Goal: Book appointment/travel/reservation

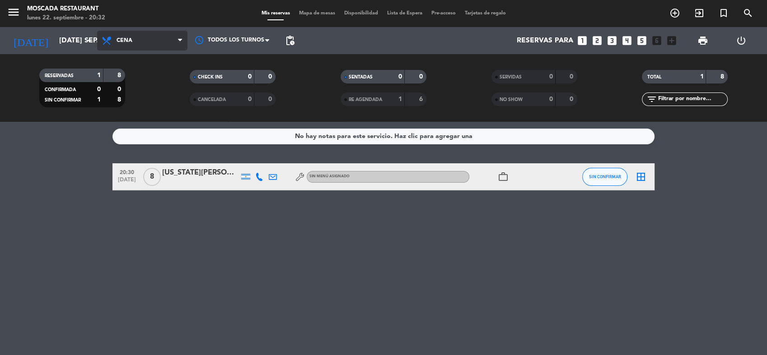
click at [172, 43] on span "Cena" at bounding box center [142, 41] width 90 height 20
drag, startPoint x: 80, startPoint y: 164, endPoint x: 84, endPoint y: 65, distance: 99.8
click at [80, 163] on bookings-row "20:30 [DATE] 8 [US_STATE][PERSON_NAME] Sin menú asignado work_outline SIN CONFI…" at bounding box center [383, 176] width 767 height 27
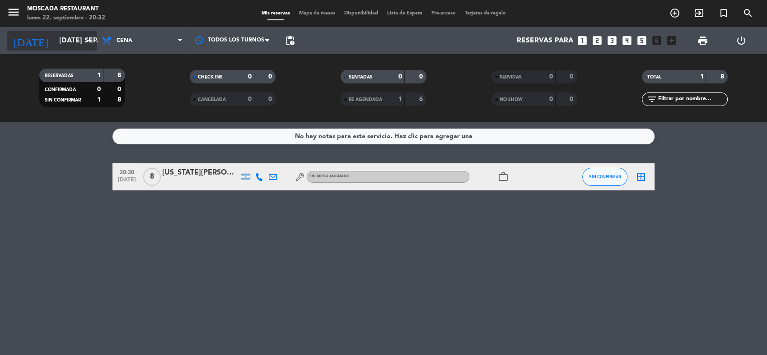
click at [84, 38] on icon "arrow_drop_down" at bounding box center [89, 40] width 11 height 11
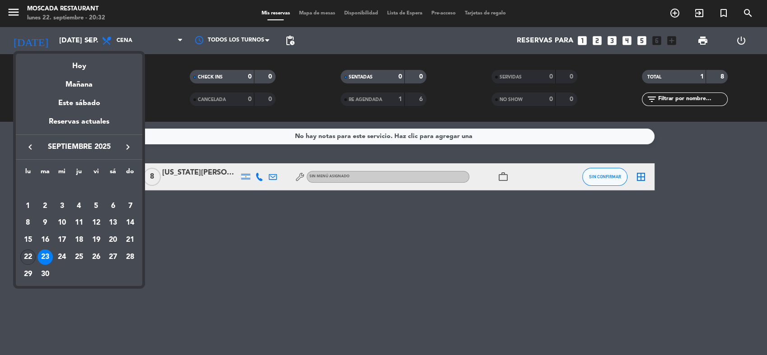
click at [29, 255] on div "22" at bounding box center [27, 257] width 15 height 15
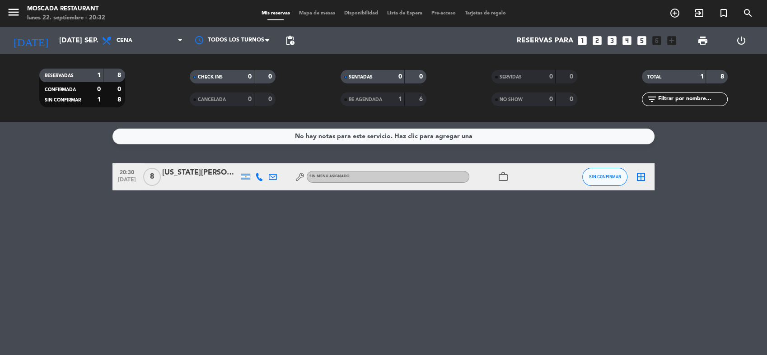
type input "lun. [DATE]"
click at [230, 97] on div "CANCELADA" at bounding box center [213, 99] width 42 height 10
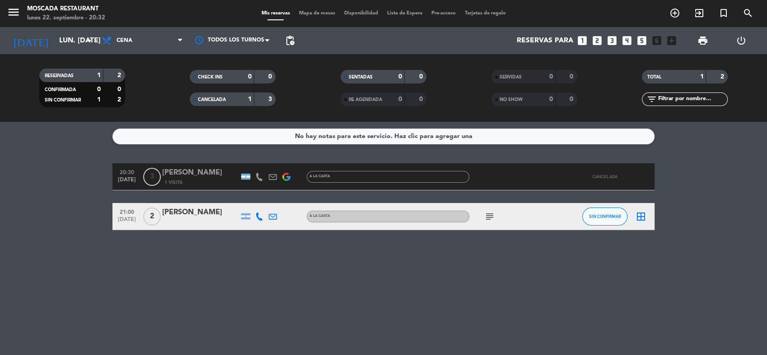
click at [80, 196] on bookings-row "20:30 [DATE] 3 [PERSON_NAME] 1 Visita A LA CARTA CANCELADA 21:00 [DATE] 2 [PERS…" at bounding box center [383, 196] width 767 height 67
click at [405, 256] on div "No hay notas para este servicio. Haz clic para agregar una 20:30 [DATE] 3 [PERS…" at bounding box center [383, 238] width 767 height 233
click at [549, 291] on div "No hay notas para este servicio. Haz clic para agregar una 20:30 [DATE] 3 [PERS…" at bounding box center [383, 238] width 767 height 233
click at [580, 40] on icon "looks_one" at bounding box center [582, 41] width 12 height 12
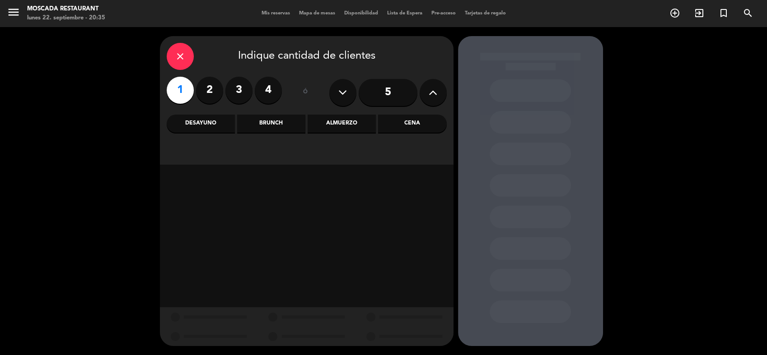
click at [279, 126] on div "Brunch" at bounding box center [271, 124] width 68 height 18
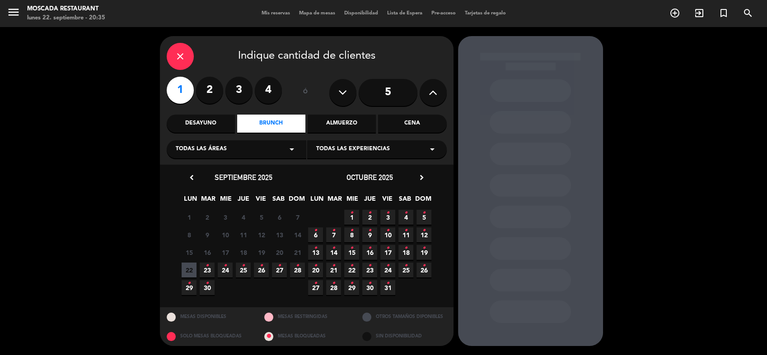
click at [208, 270] on icon "•" at bounding box center [206, 266] width 3 height 14
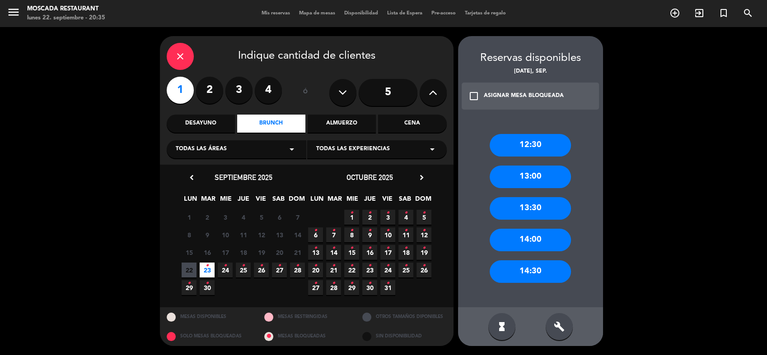
click at [534, 142] on div "12:30" at bounding box center [529, 145] width 81 height 23
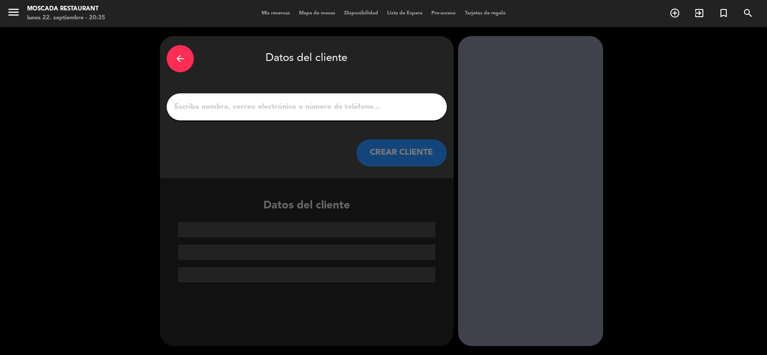
click at [361, 103] on input "1" at bounding box center [306, 107] width 266 height 13
paste input "Sofia"
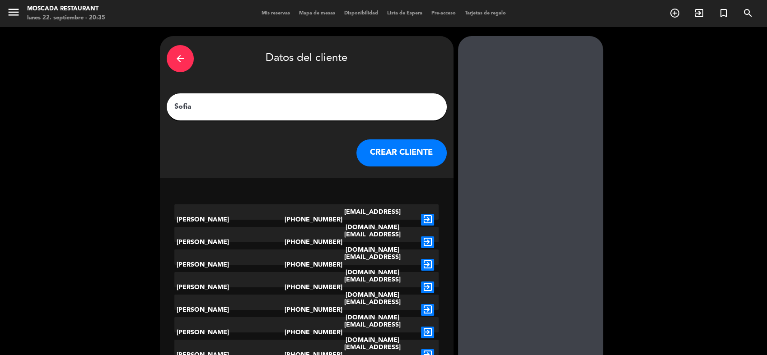
type input "Sofia"
click at [396, 154] on button "CREAR CLIENTE" at bounding box center [401, 153] width 90 height 27
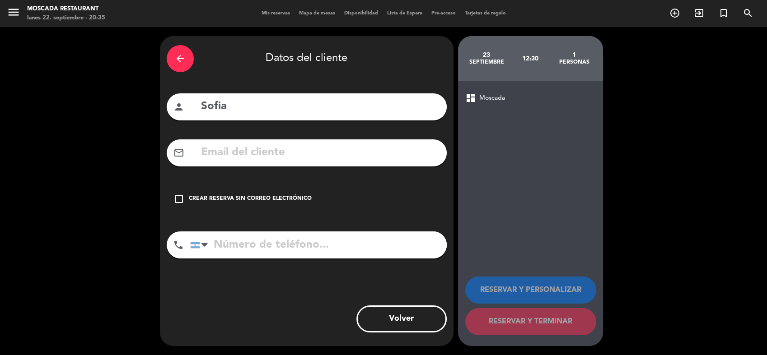
drag, startPoint x: 292, startPoint y: 200, endPoint x: 364, endPoint y: 288, distance: 113.9
click at [292, 200] on div "Crear reserva sin correo electrónico" at bounding box center [250, 199] width 123 height 9
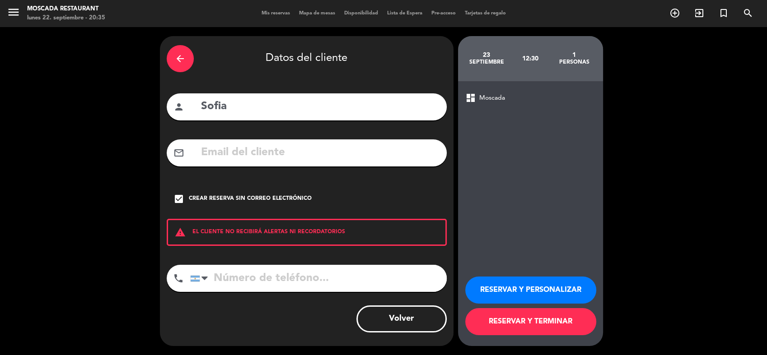
click at [513, 297] on button "RESERVAR Y PERSONALIZAR" at bounding box center [530, 290] width 131 height 27
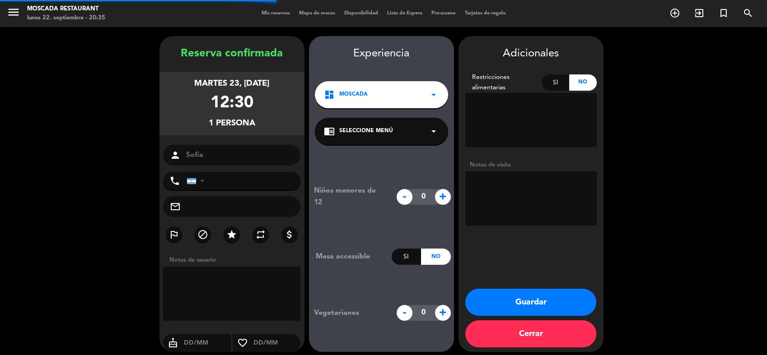
scroll to position [5, 0]
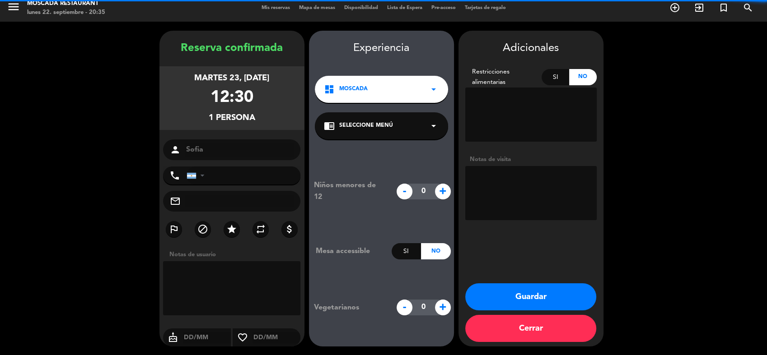
click at [499, 196] on textarea at bounding box center [530, 193] width 131 height 54
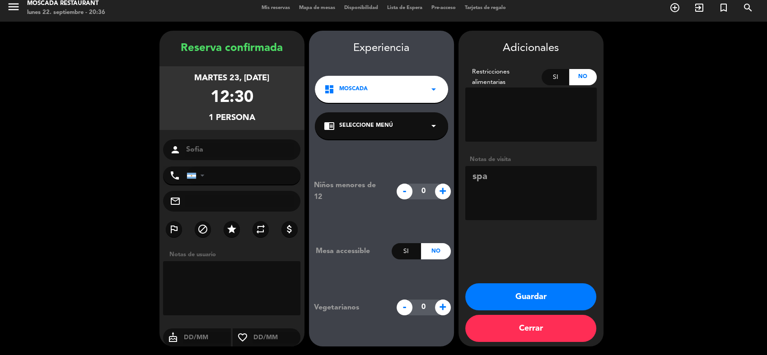
paste textarea "43619"
type textarea "spa 43619"
click at [510, 297] on button "Guardar" at bounding box center [530, 297] width 131 height 27
